Goal: Entertainment & Leisure: Consume media (video, audio)

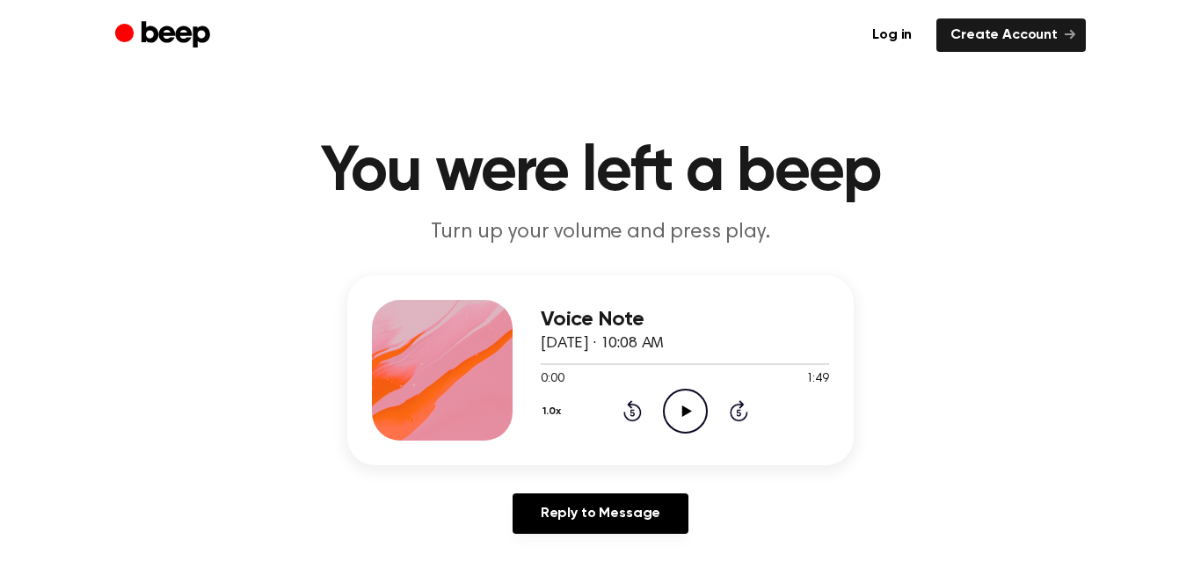
click at [681, 418] on icon "Play Audio" at bounding box center [685, 411] width 45 height 45
click at [683, 418] on icon "Pause Audio" at bounding box center [685, 411] width 45 height 45
click at [628, 409] on icon "Rewind 5 seconds" at bounding box center [631, 410] width 19 height 23
click at [687, 407] on icon "Play Audio" at bounding box center [685, 411] width 45 height 45
click at [632, 417] on icon "Rewind 5 seconds" at bounding box center [631, 410] width 19 height 23
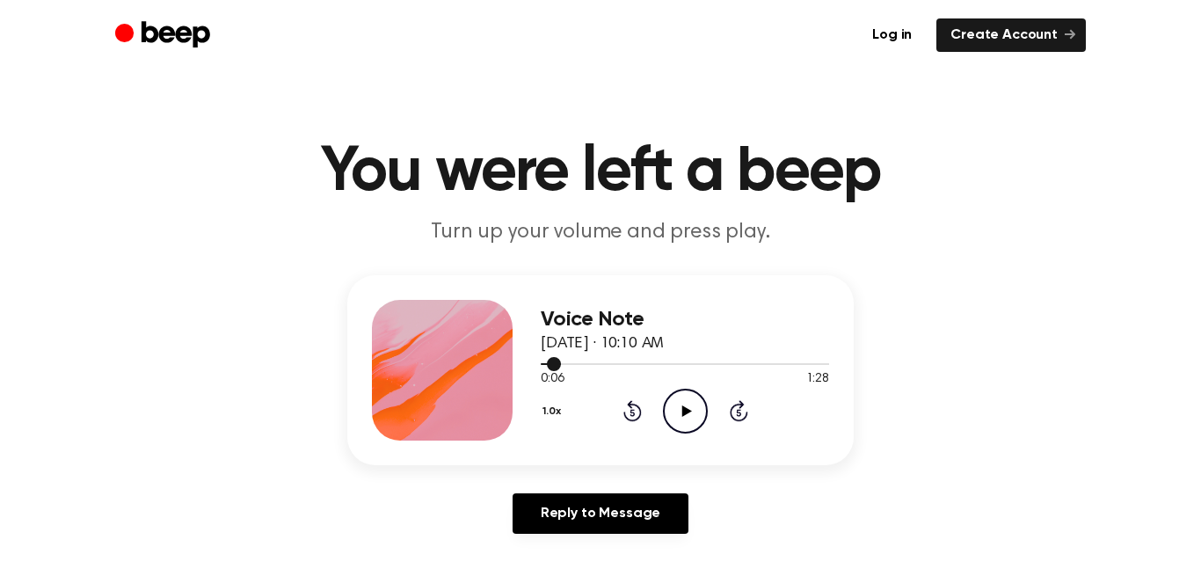
drag, startPoint x: 606, startPoint y: 367, endPoint x: 501, endPoint y: 353, distance: 105.5
click at [501, 353] on div "Voice Note August 19, 2025 · 10:10 AM 0:06 1:28 Your browser does not support t…" at bounding box center [600, 370] width 506 height 190
click at [549, 367] on span at bounding box center [554, 364] width 14 height 14
click at [549, 367] on div at bounding box center [685, 363] width 288 height 14
click at [683, 419] on icon "Play Audio" at bounding box center [685, 411] width 45 height 45
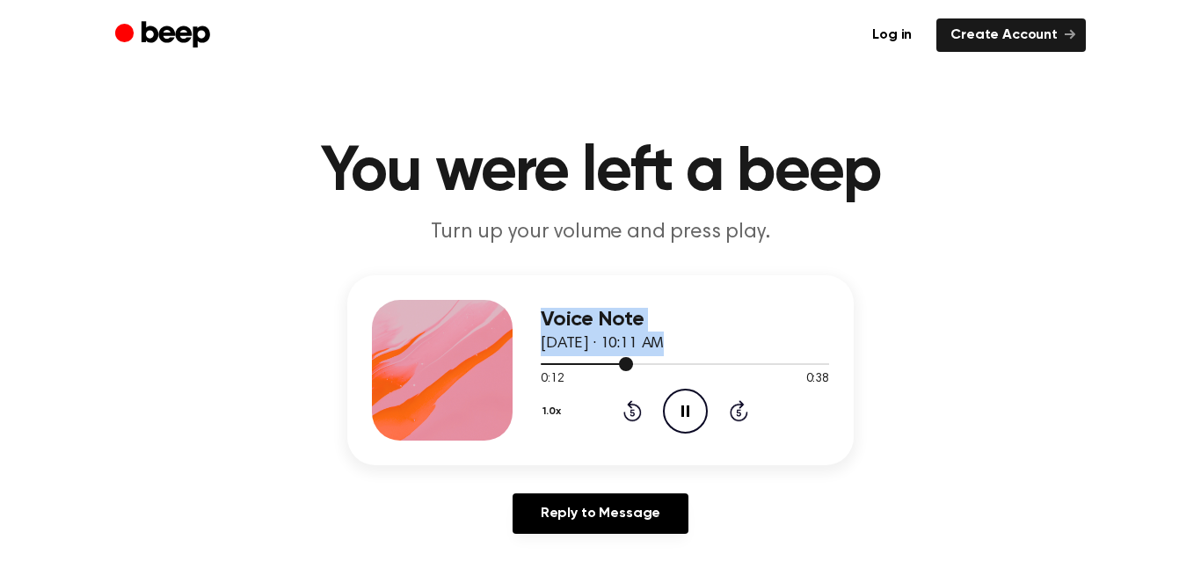
drag, startPoint x: 581, startPoint y: 361, endPoint x: 521, endPoint y: 351, distance: 60.7
click at [521, 351] on div "Voice Note August 19, 2025 · 10:11 AM 0:12 0:38 Your browser does not support t…" at bounding box center [600, 370] width 506 height 190
click at [541, 364] on div at bounding box center [685, 363] width 288 height 14
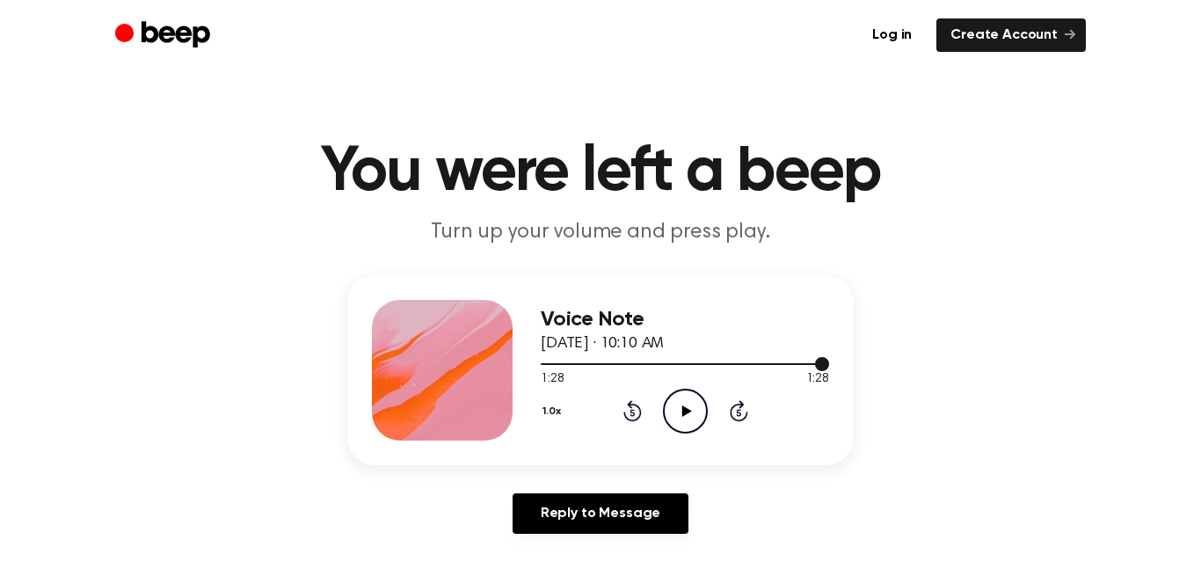
click at [663, 360] on div at bounding box center [685, 363] width 288 height 14
click at [689, 469] on div "Voice Note [DATE] · 10:10 AM 0:37 1:28 Your browser does not support the [objec…" at bounding box center [600, 411] width 1159 height 272
click at [687, 429] on icon "Play Audio" at bounding box center [685, 411] width 45 height 45
click at [729, 408] on icon "Skip 5 seconds" at bounding box center [738, 410] width 19 height 23
